Goal: Task Accomplishment & Management: Manage account settings

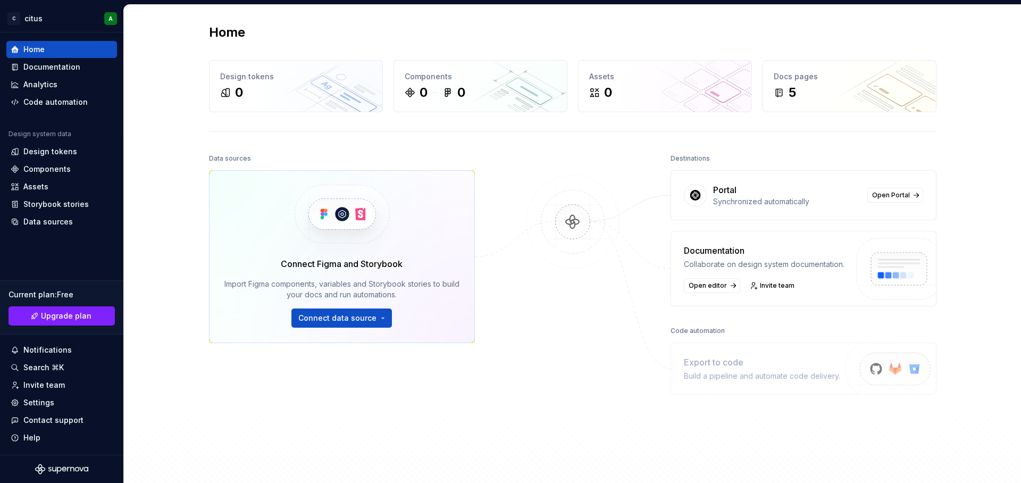
click at [487, 251] on div "Data sources Connect Figma and Storybook Import Figma components, variables and…" at bounding box center [572, 317] width 727 height 332
click at [106, 14] on html "C citus A Home Documentation Analytics Code automation Design system data Desig…" at bounding box center [510, 241] width 1021 height 483
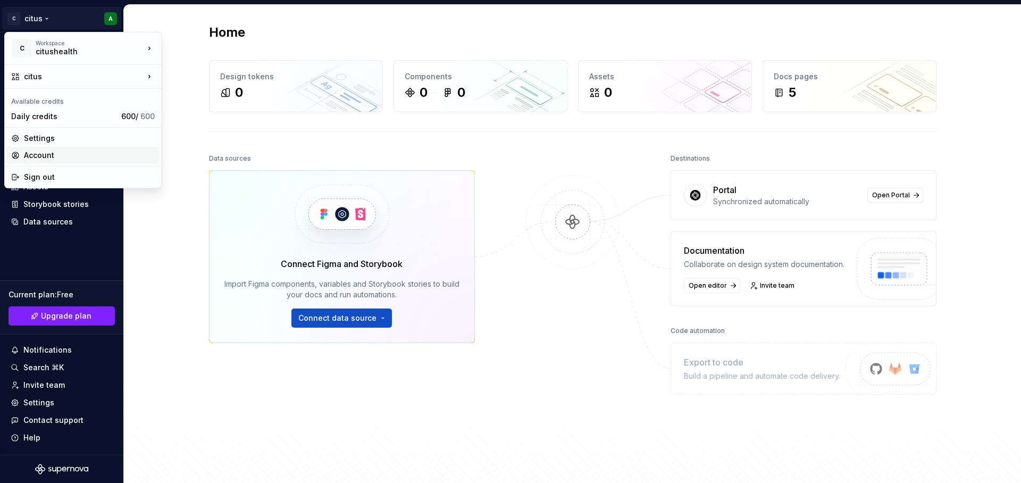
click at [95, 148] on div "Account" at bounding box center [83, 155] width 152 height 17
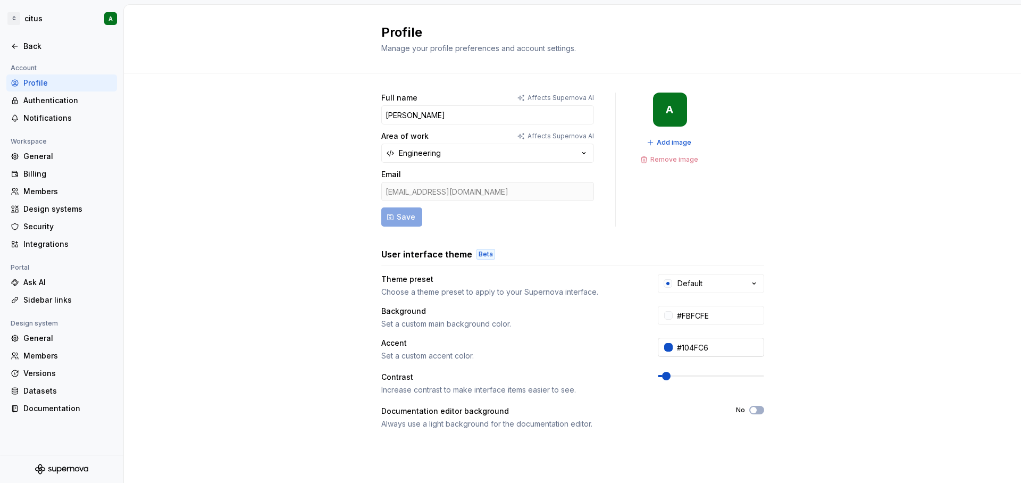
click at [694, 350] on input "#104FC6" at bounding box center [717, 347] width 91 height 19
click at [664, 351] on div at bounding box center [668, 347] width 9 height 9
click at [445, 386] on html "C citus A Back Account Profile Authentication Notifications Workspace General B…" at bounding box center [510, 241] width 1021 height 483
